Goal: Check status: Check status

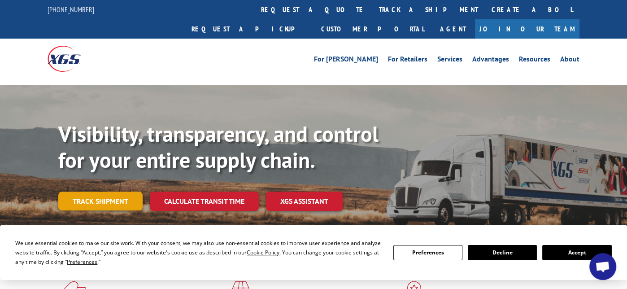
click at [91, 192] on link "Track shipment" at bounding box center [100, 201] width 84 height 19
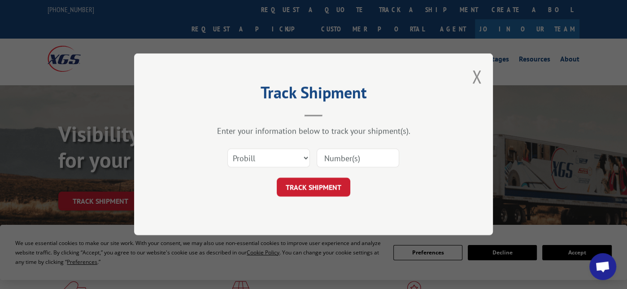
paste input "1"
click at [335, 160] on input at bounding box center [358, 158] width 83 height 19
type input "169661733"
click at [315, 188] on button "TRACK SHIPMENT" at bounding box center [314, 187] width 74 height 19
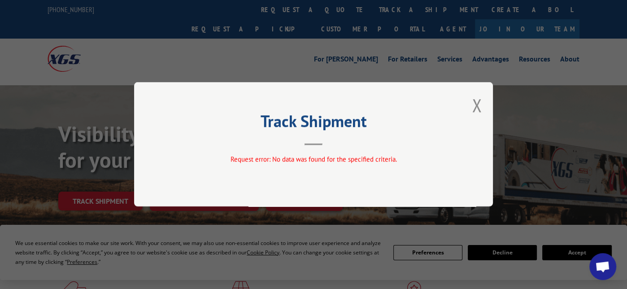
click at [484, 104] on div "Track Shipment Request error: No data was found for the specified criteria." at bounding box center [313, 144] width 359 height 124
click at [473, 110] on button "Close modal" at bounding box center [477, 105] width 10 height 24
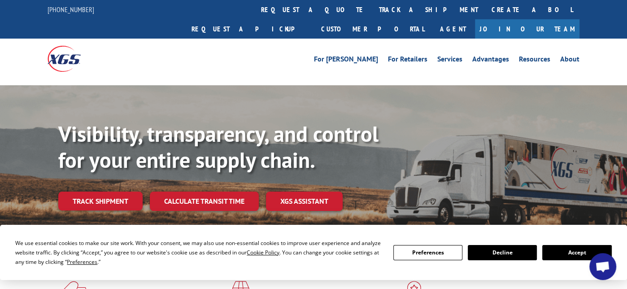
click at [108, 192] on link "Track shipment" at bounding box center [100, 201] width 84 height 19
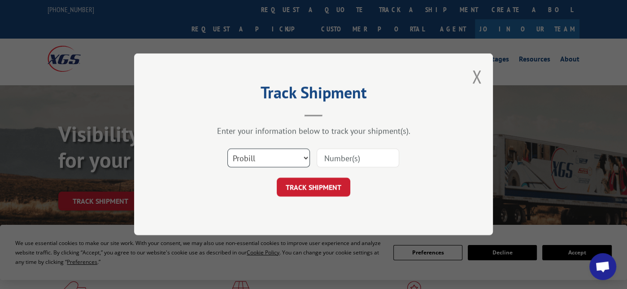
click at [269, 165] on select "Select category... Probill BOL PO" at bounding box center [269, 158] width 83 height 19
select select "po"
click at [228, 149] on select "Select category... Probill BOL PO" at bounding box center [269, 158] width 83 height 19
click at [339, 161] on input at bounding box center [358, 158] width 83 height 19
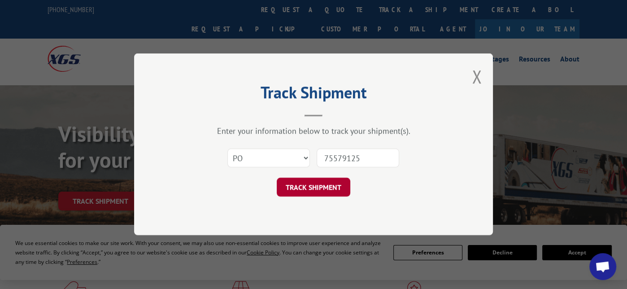
type input "75579125"
click at [320, 194] on button "TRACK SHIPMENT" at bounding box center [314, 187] width 74 height 19
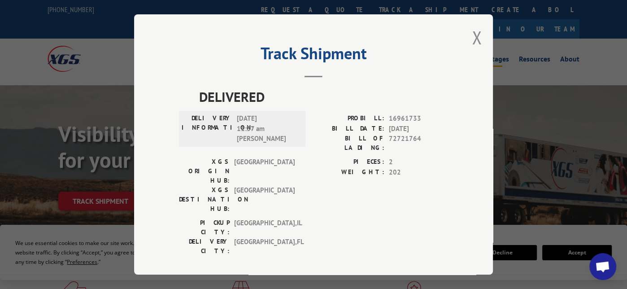
click at [479, 40] on button "Close modal" at bounding box center [477, 38] width 10 height 24
